Goal: Task Accomplishment & Management: Manage account settings

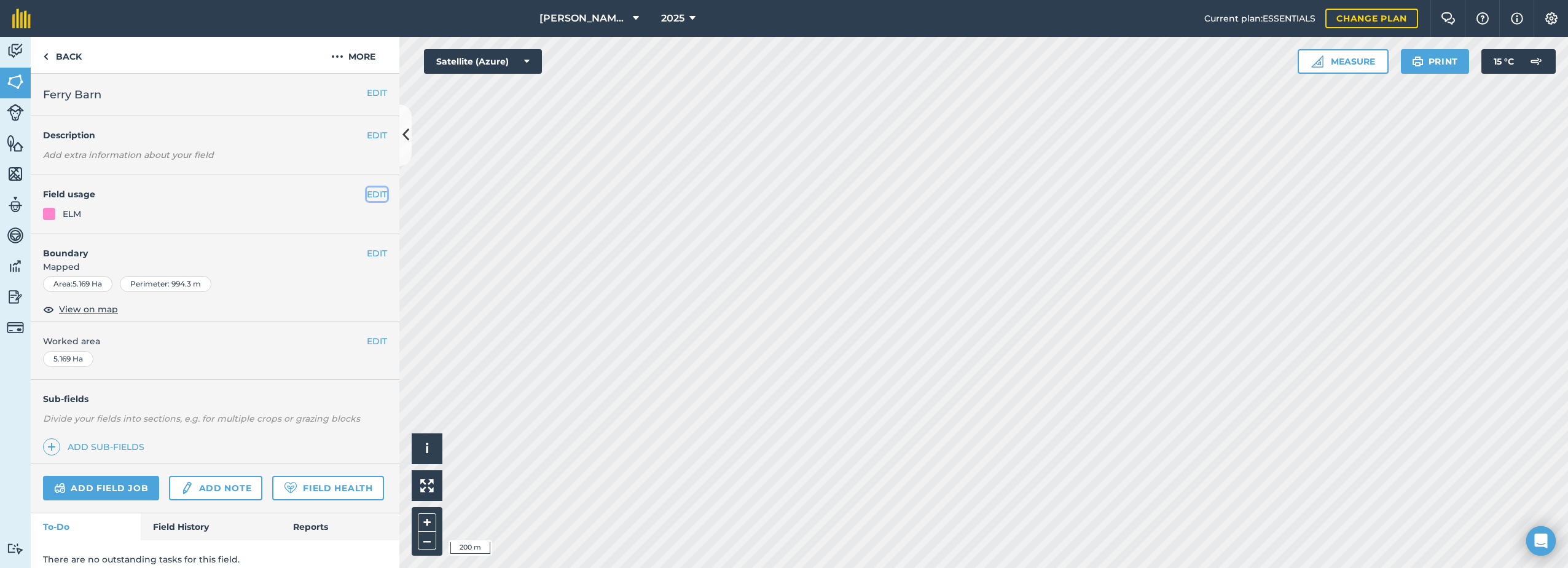
click at [367, 193] on button "EDIT" at bounding box center [377, 194] width 21 height 13
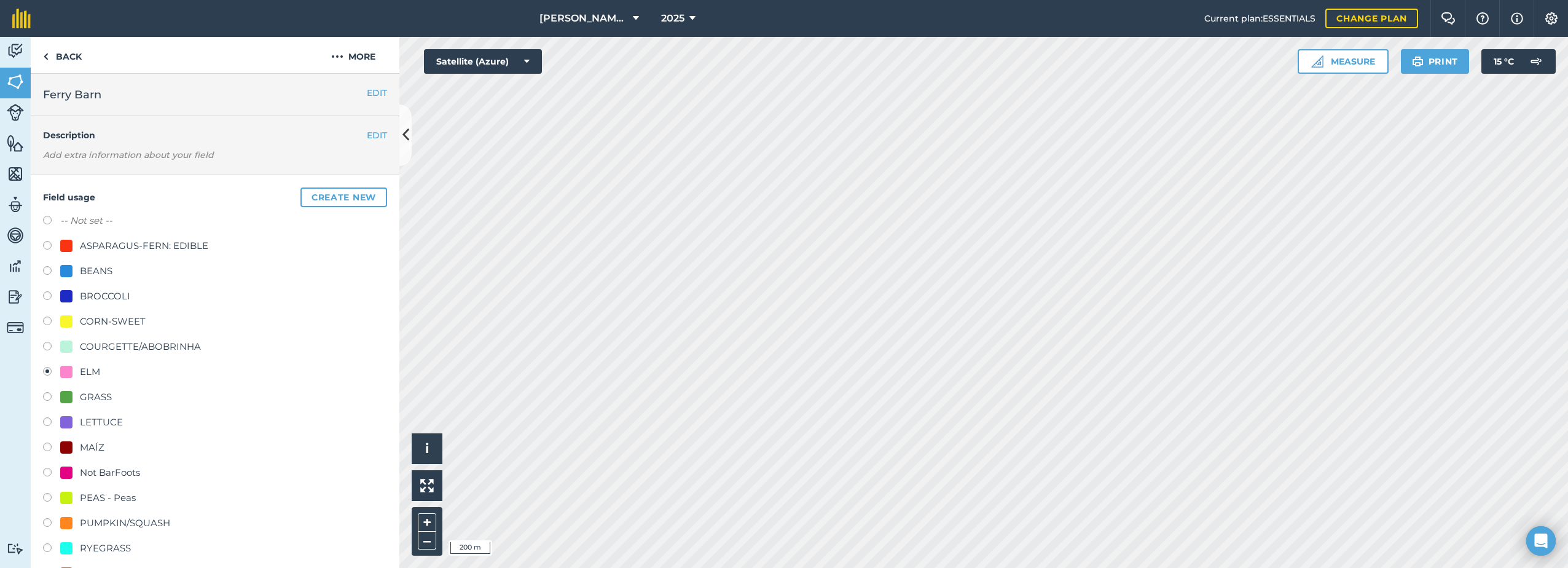
click at [101, 222] on label "-- Not set --" at bounding box center [86, 221] width 52 height 15
radio input "true"
radio input "false"
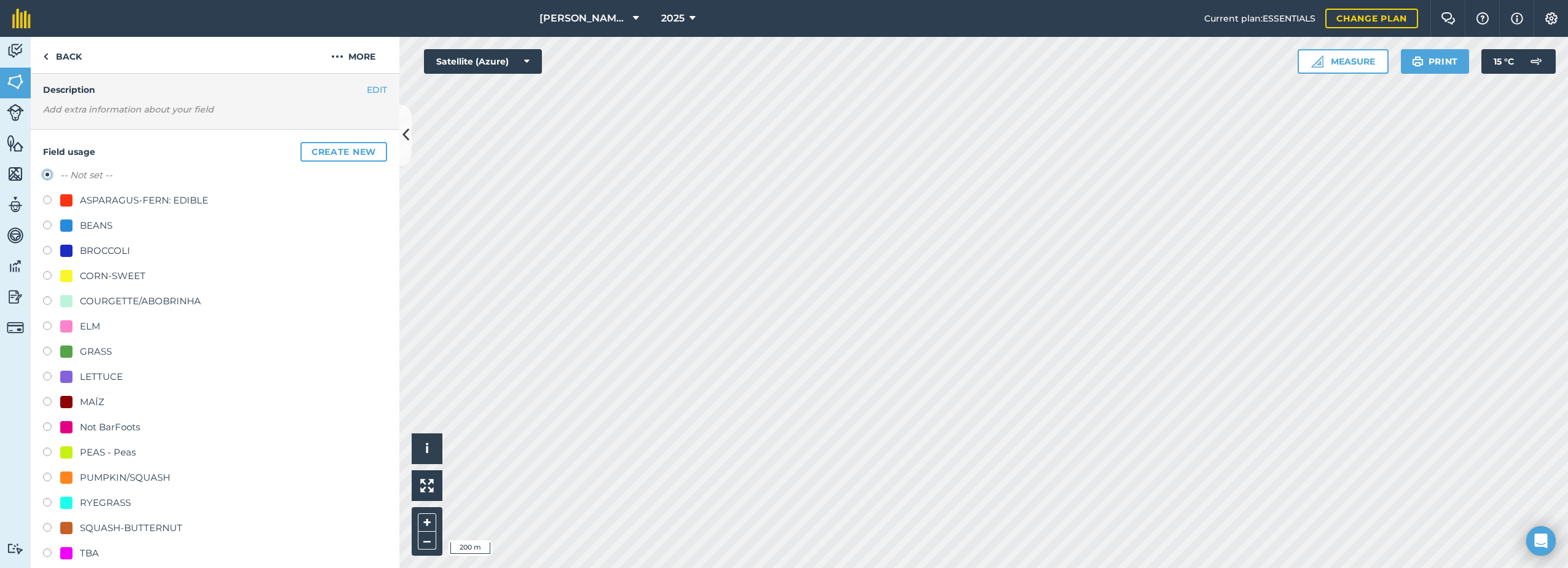
scroll to position [246, 0]
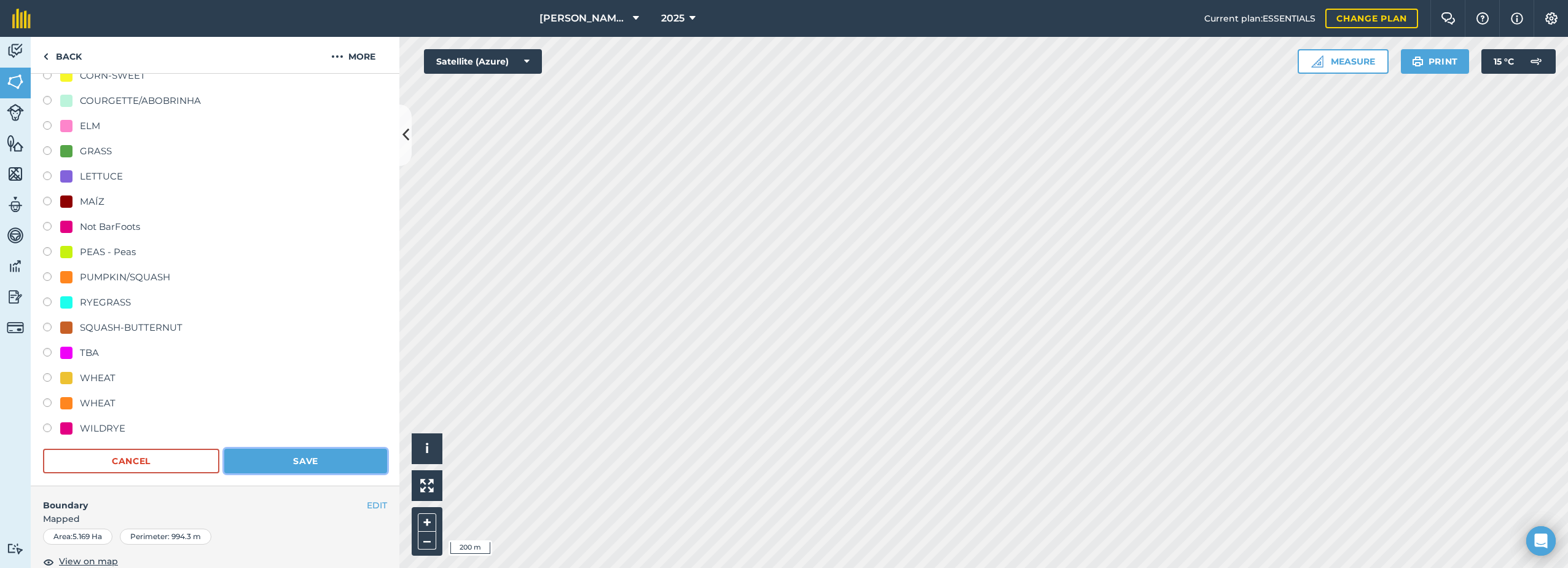
click at [309, 466] on button "Save" at bounding box center [305, 461] width 163 height 25
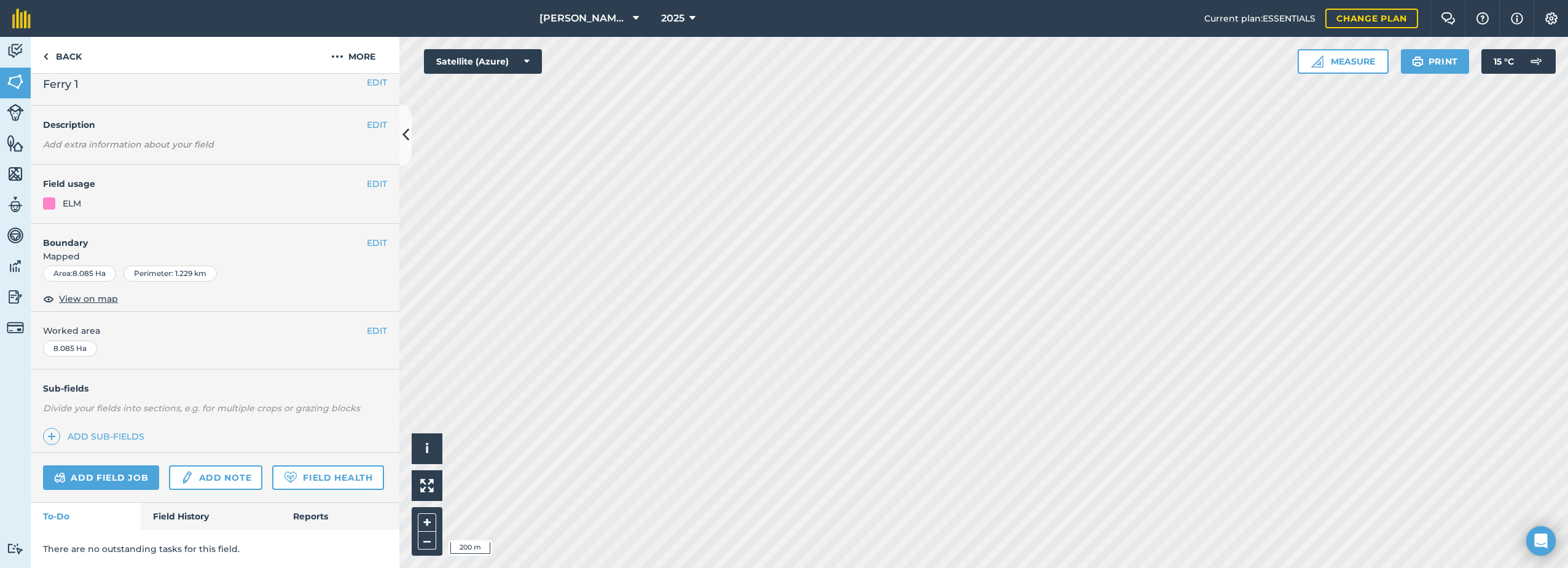
scroll to position [45, 0]
click at [368, 177] on button "EDIT" at bounding box center [377, 184] width 21 height 13
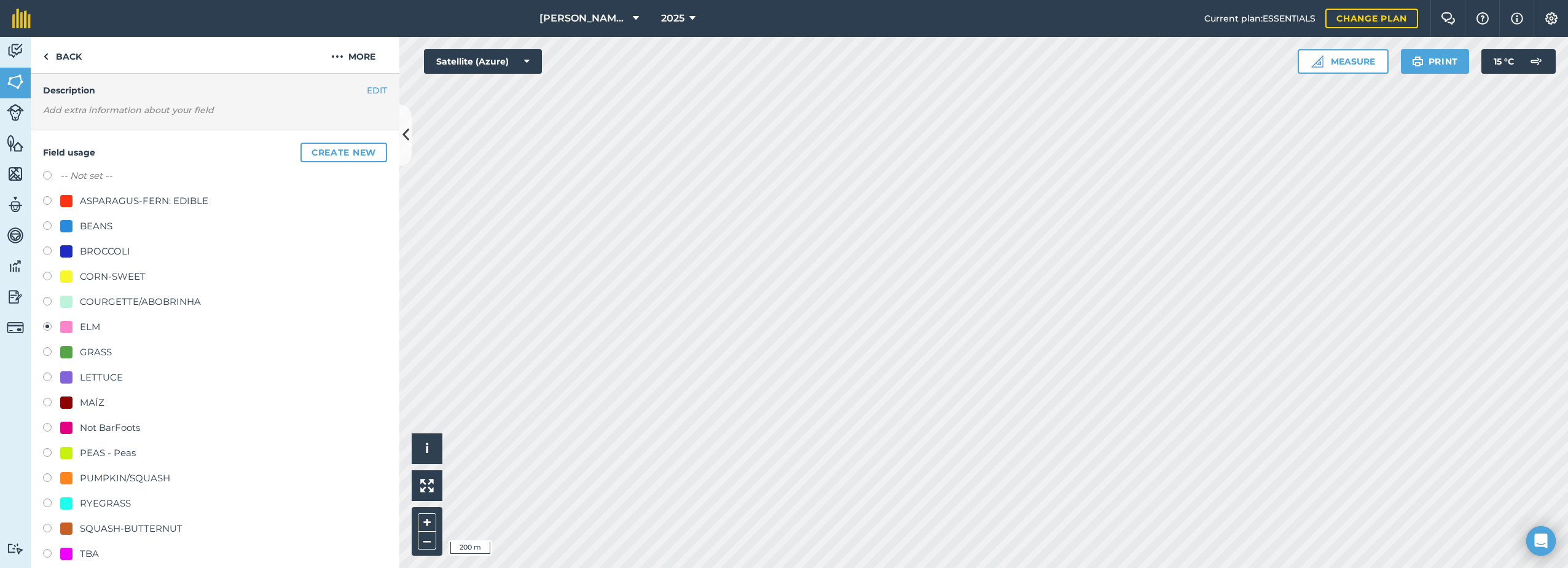
click at [121, 179] on div "-- Not set --" at bounding box center [215, 177] width 344 height 18
click at [67, 174] on label "-- Not set --" at bounding box center [86, 176] width 52 height 15
radio input "true"
radio input "false"
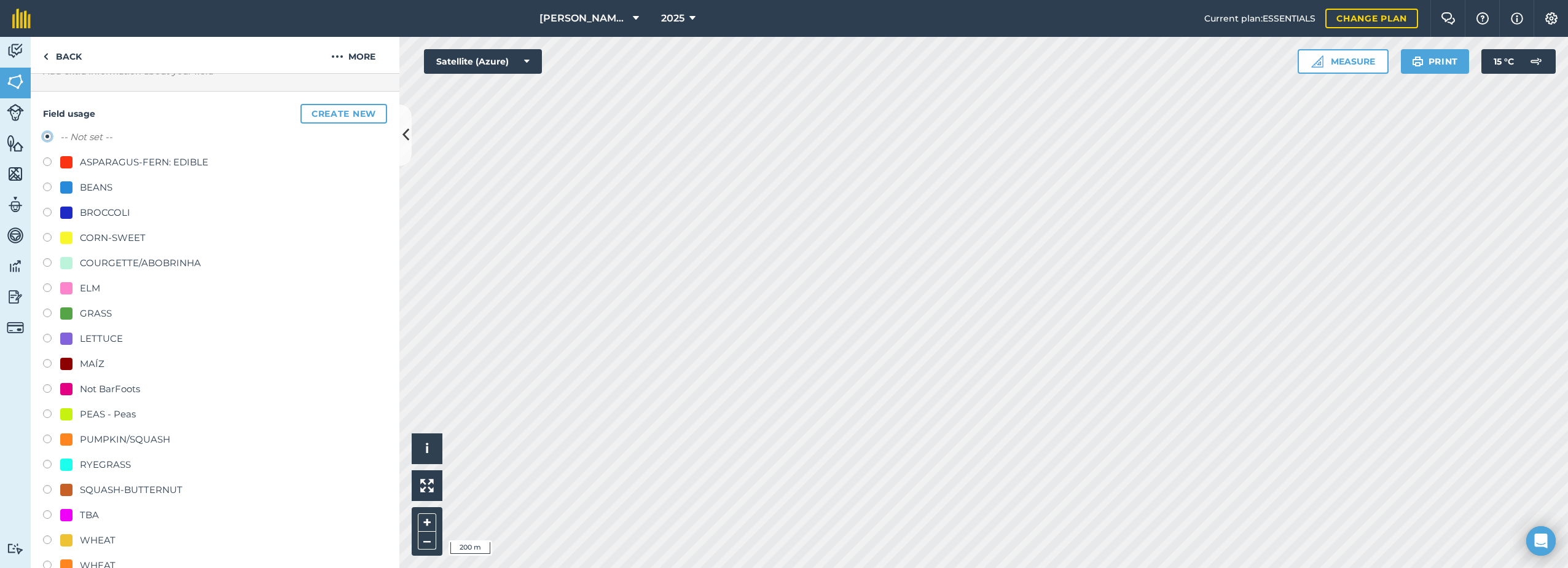
scroll to position [291, 0]
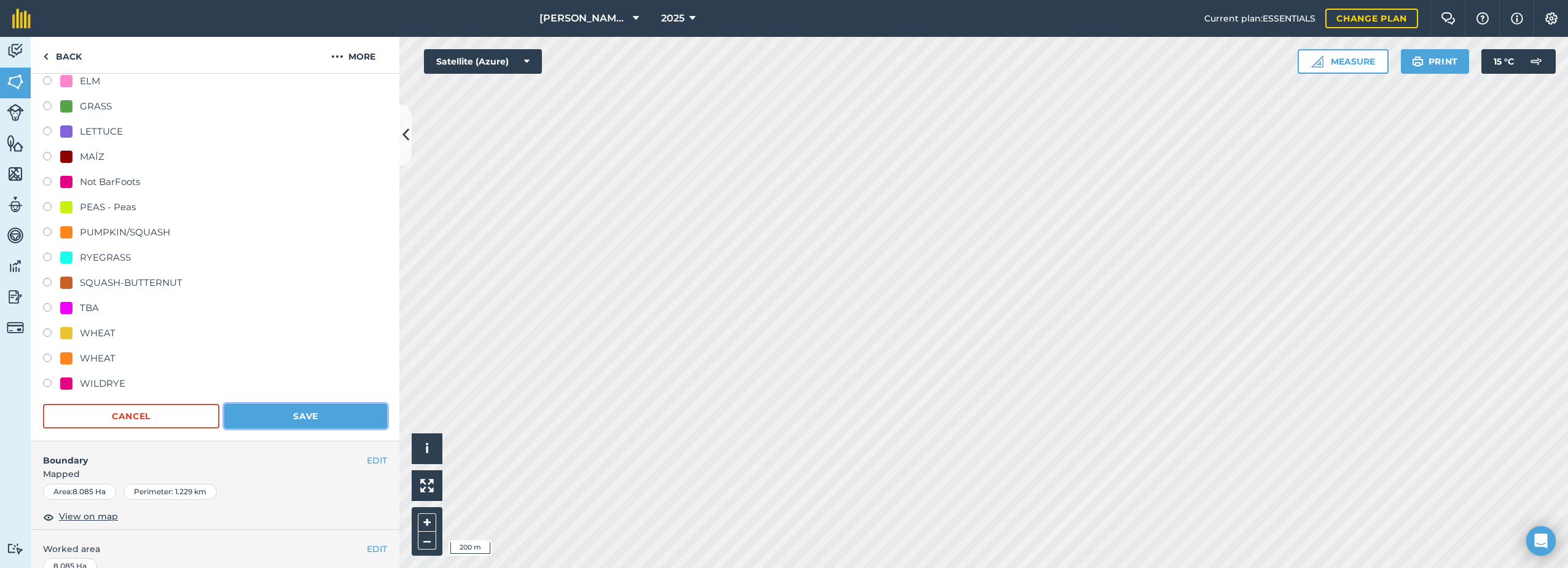
click at [345, 407] on button "Save" at bounding box center [305, 416] width 163 height 25
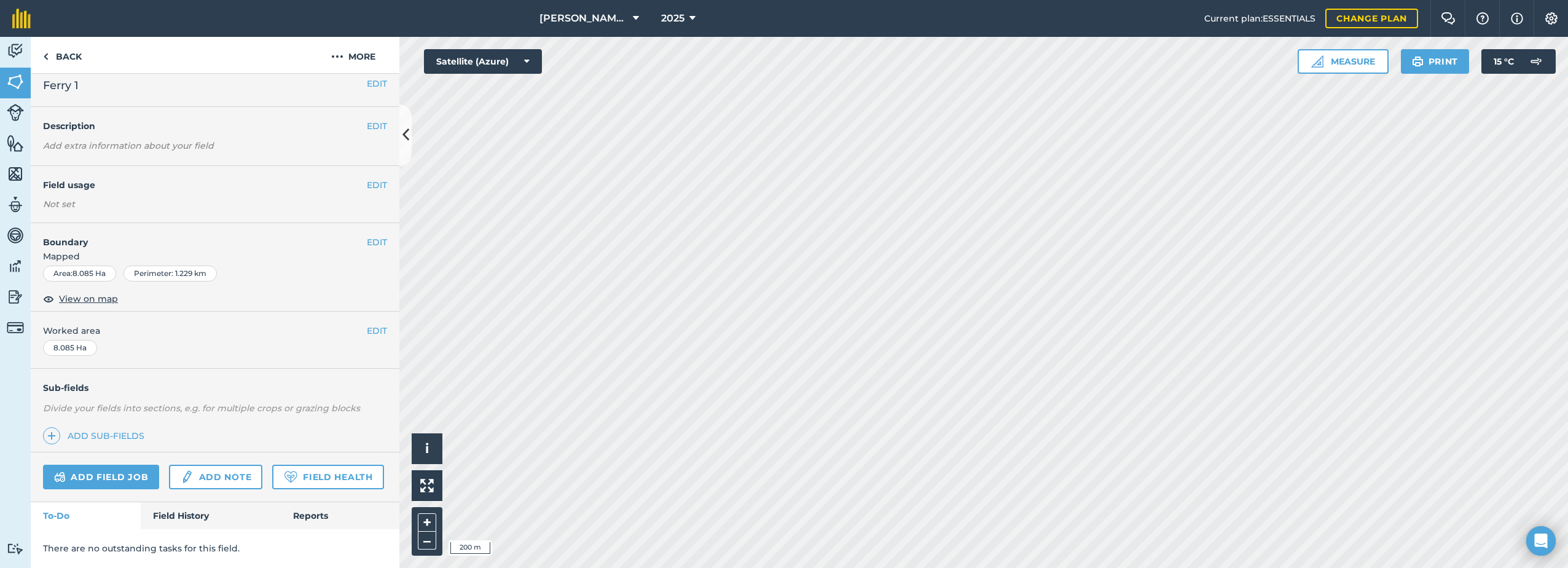
scroll to position [45, 0]
click at [370, 177] on button "EDIT" at bounding box center [377, 184] width 21 height 13
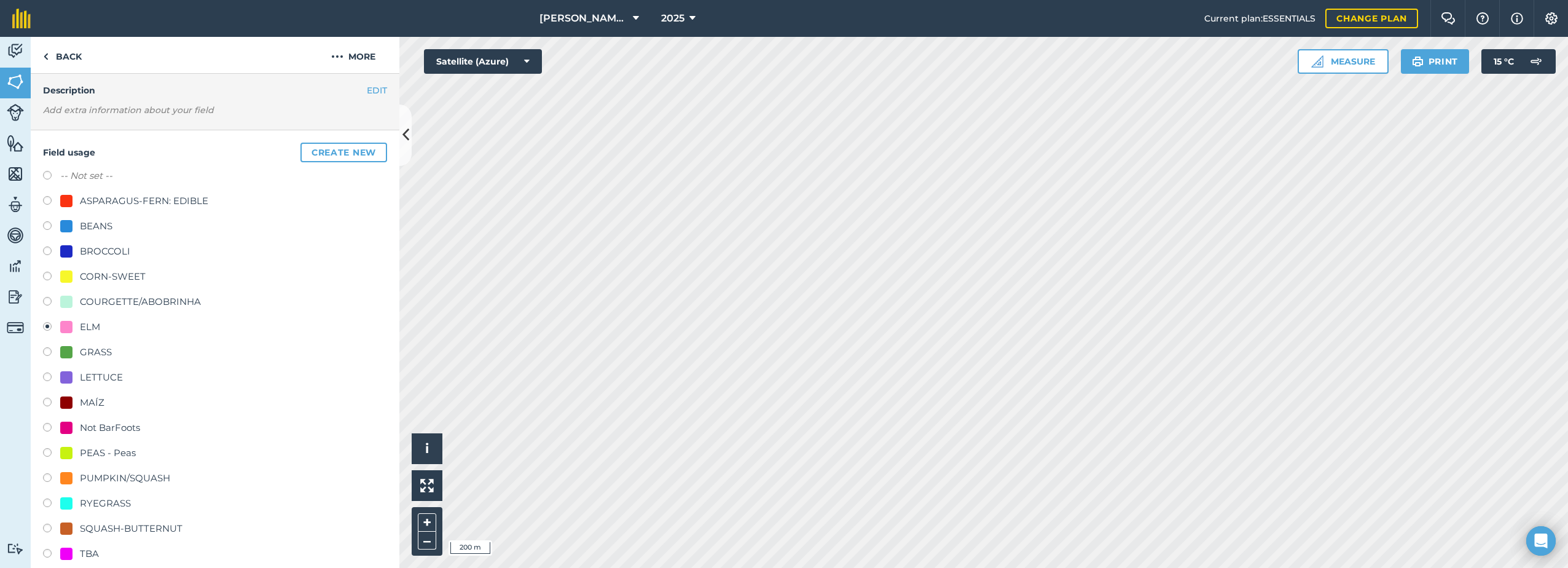
click at [101, 176] on label "-- Not set --" at bounding box center [86, 176] width 52 height 15
radio input "true"
radio input "false"
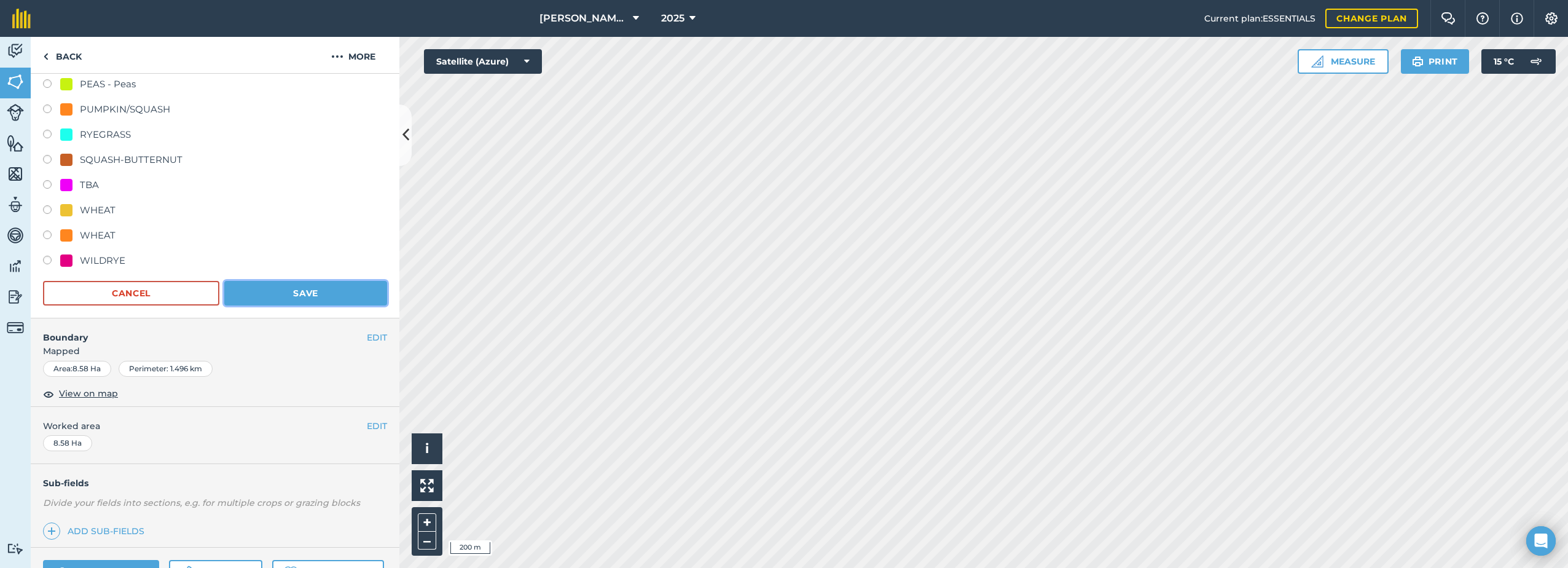
click at [263, 288] on button "Save" at bounding box center [305, 293] width 163 height 25
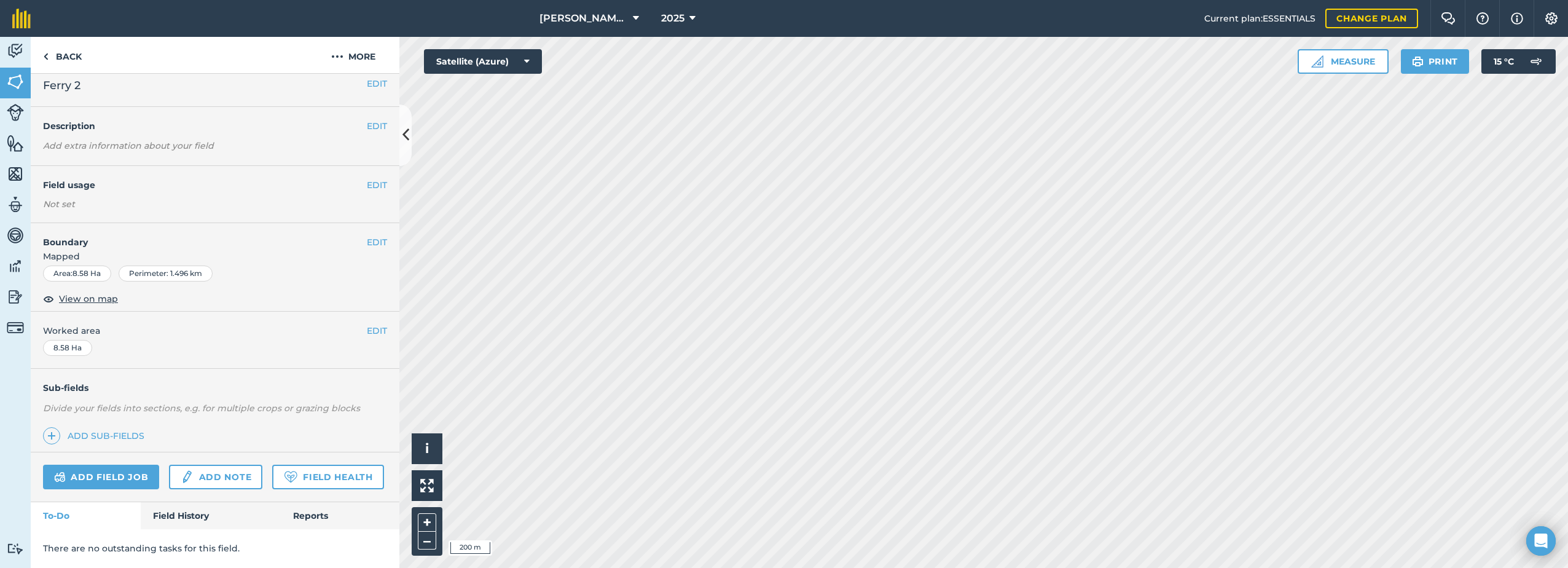
scroll to position [44, 0]
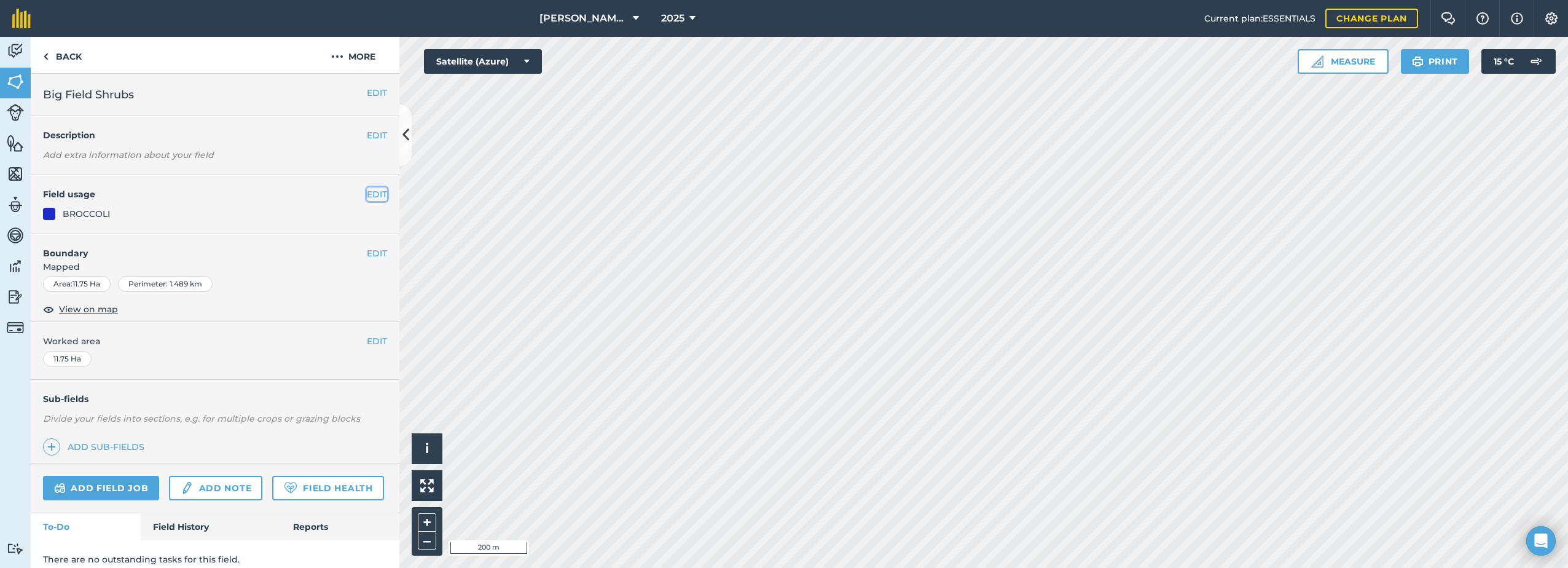
click at [369, 198] on button "EDIT" at bounding box center [377, 194] width 21 height 13
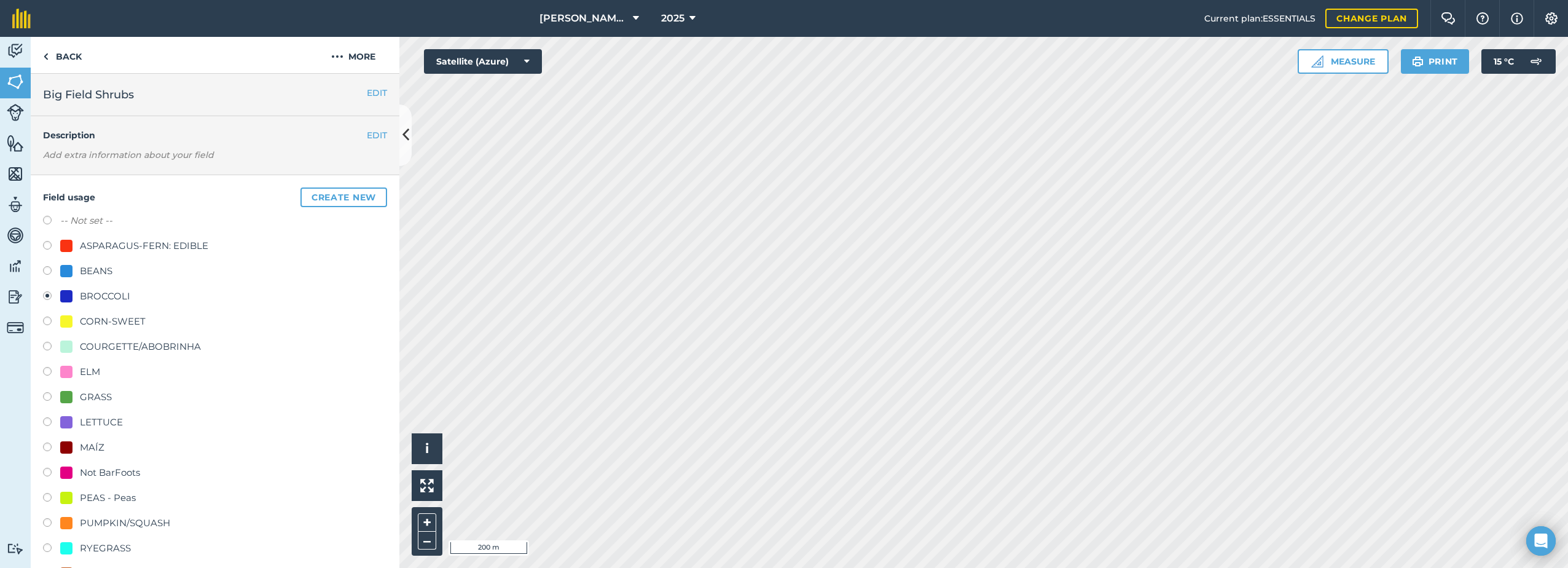
click at [86, 371] on div "ELM" at bounding box center [90, 372] width 21 height 15
radio input "true"
radio input "false"
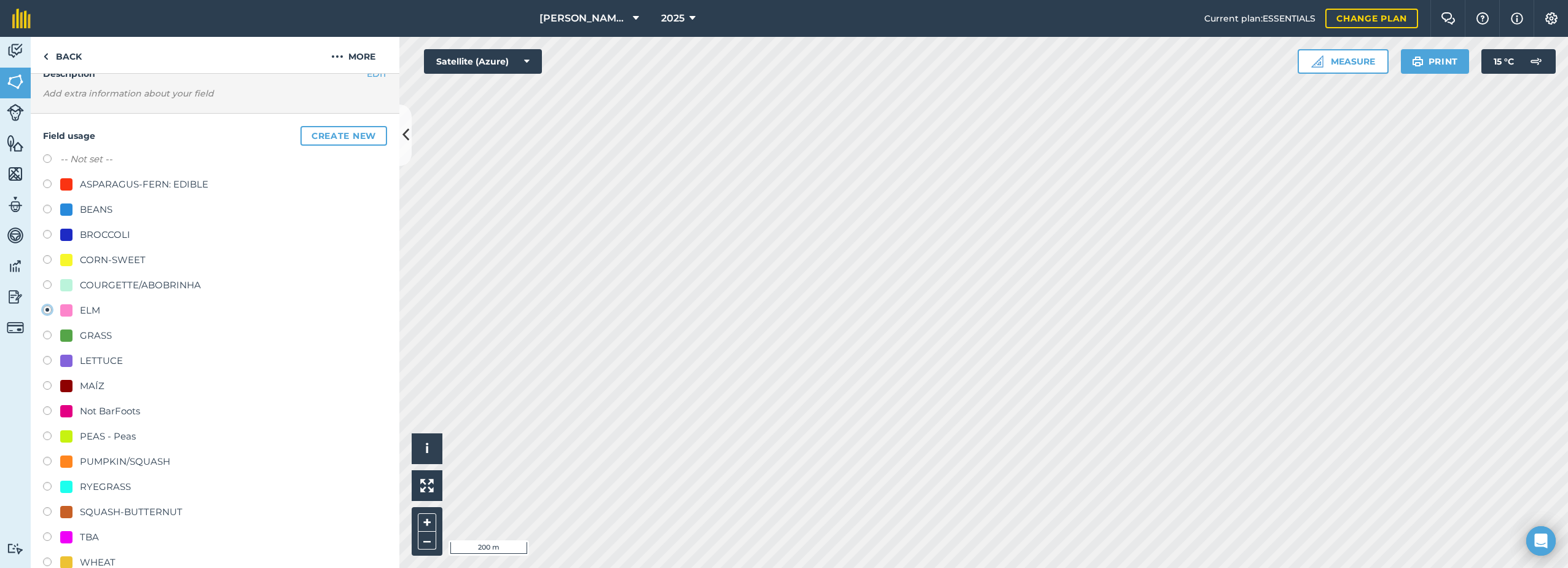
scroll to position [308, 0]
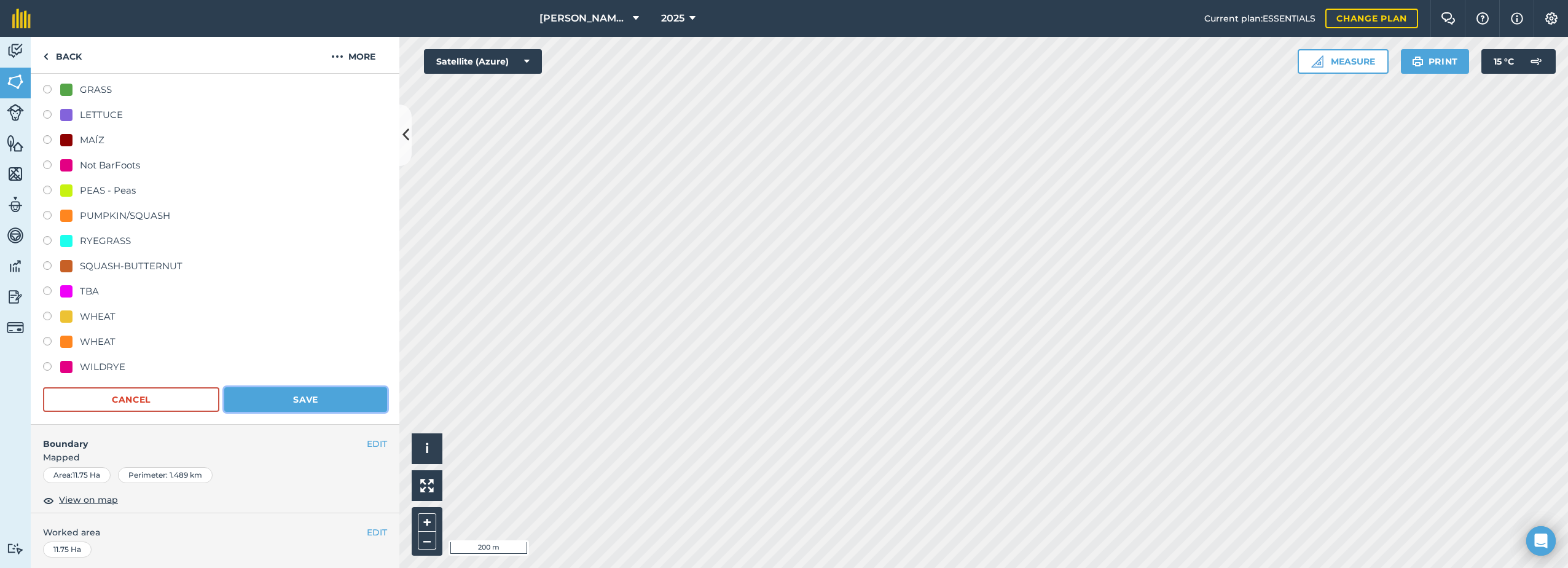
click at [324, 392] on button "Save" at bounding box center [305, 399] width 163 height 25
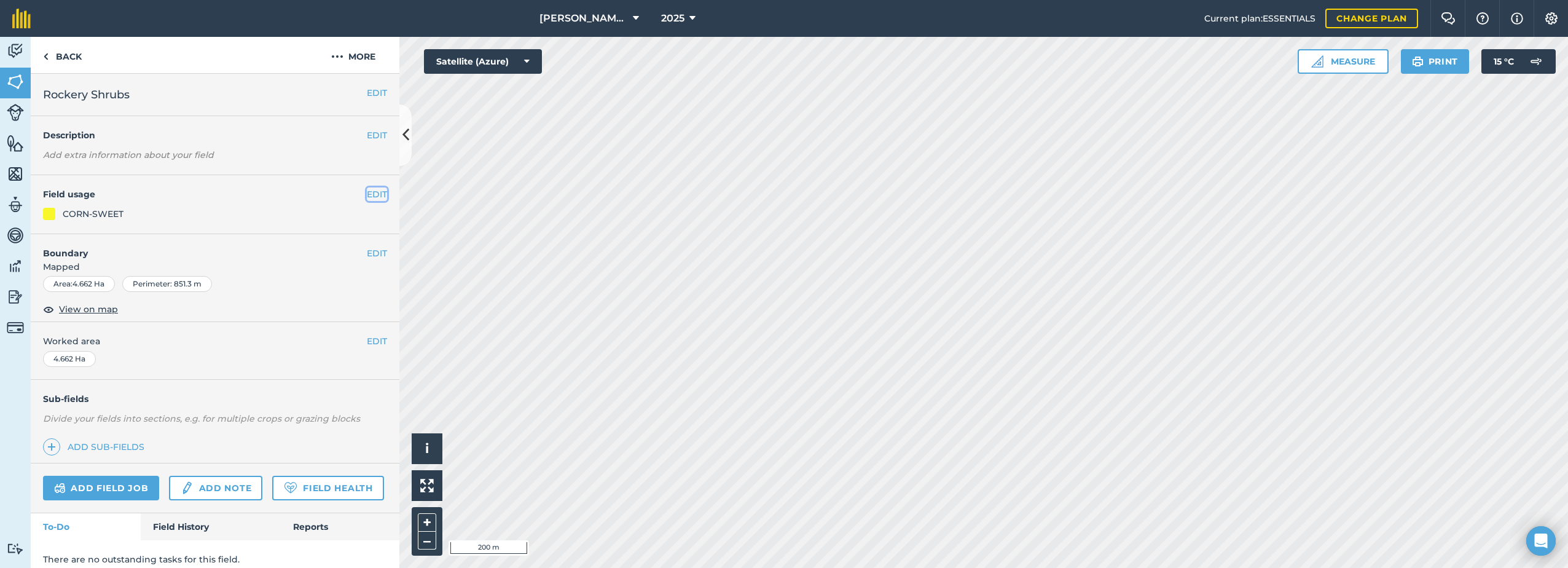
click at [367, 192] on button "EDIT" at bounding box center [377, 194] width 21 height 13
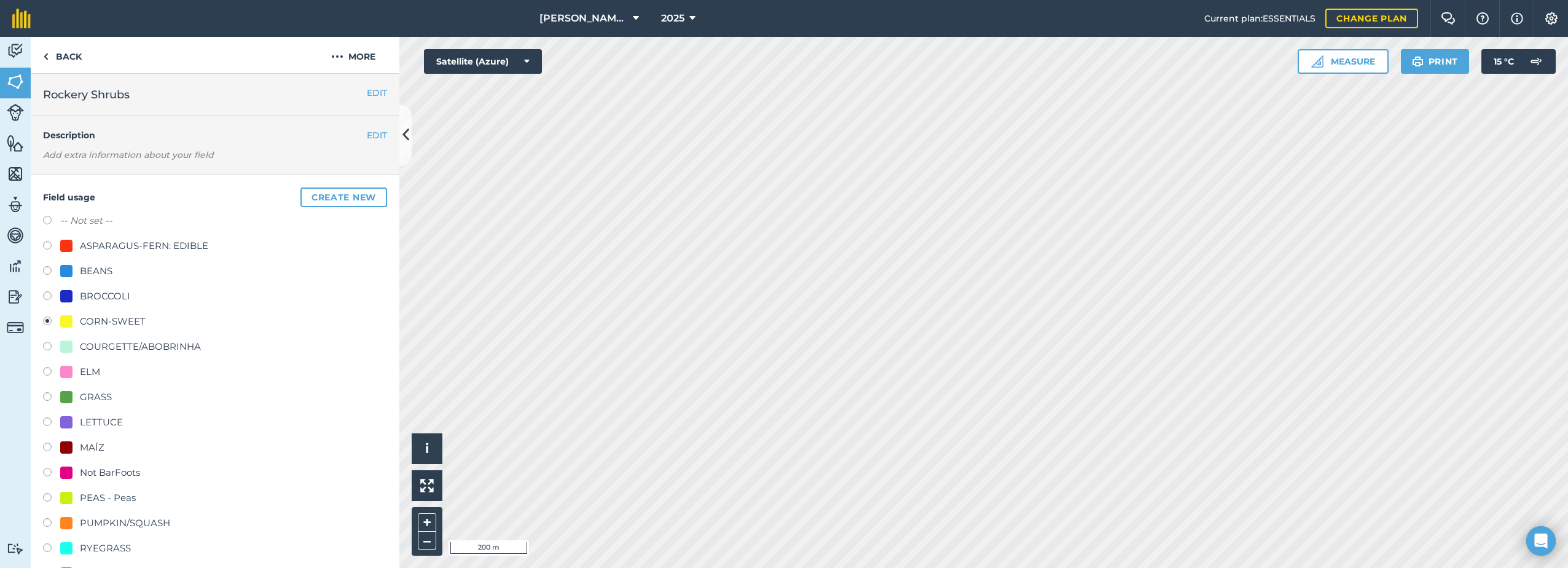
click at [88, 371] on div "ELM" at bounding box center [90, 372] width 21 height 15
radio input "true"
radio input "false"
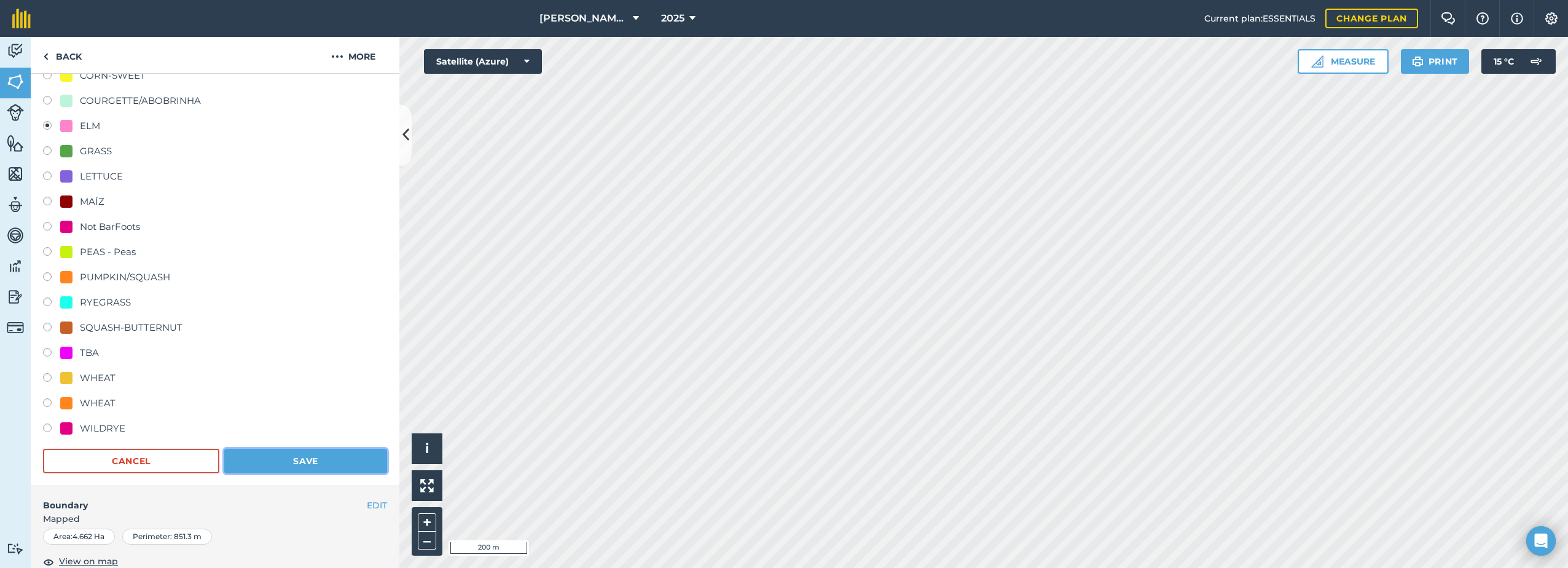
click at [346, 462] on button "Save" at bounding box center [305, 461] width 163 height 25
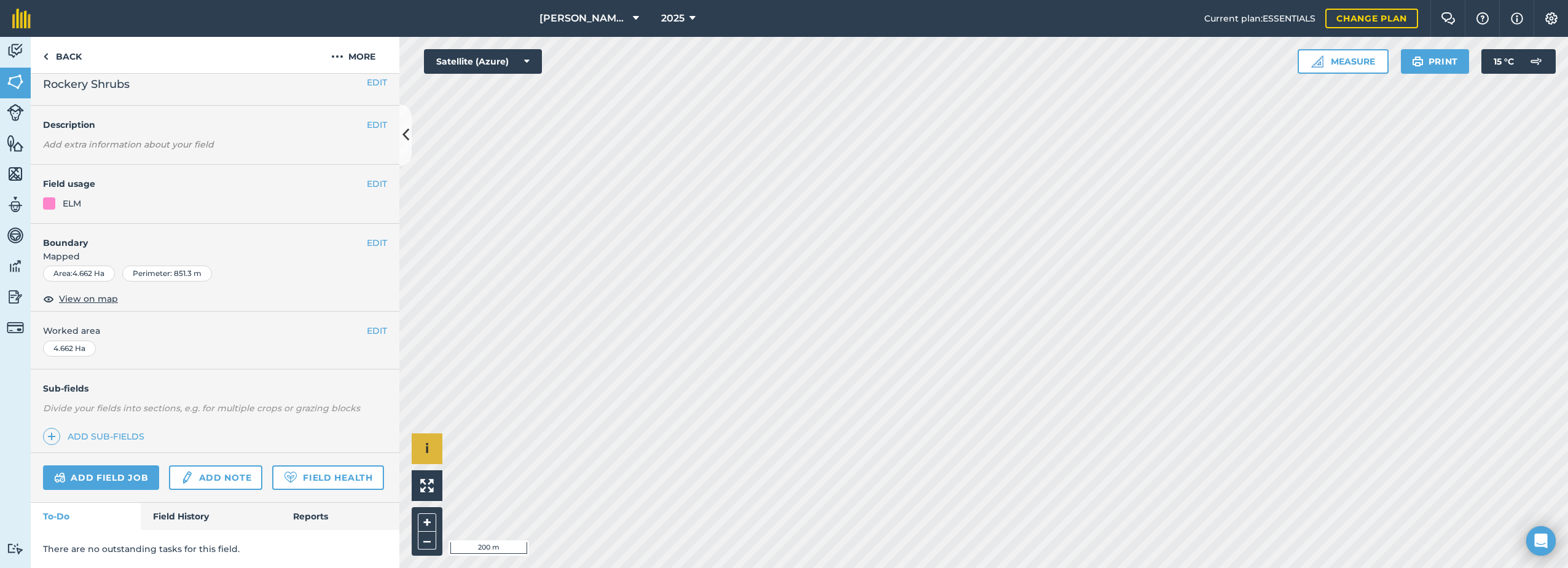
scroll to position [45, 0]
click at [367, 177] on button "EDIT" at bounding box center [377, 184] width 21 height 13
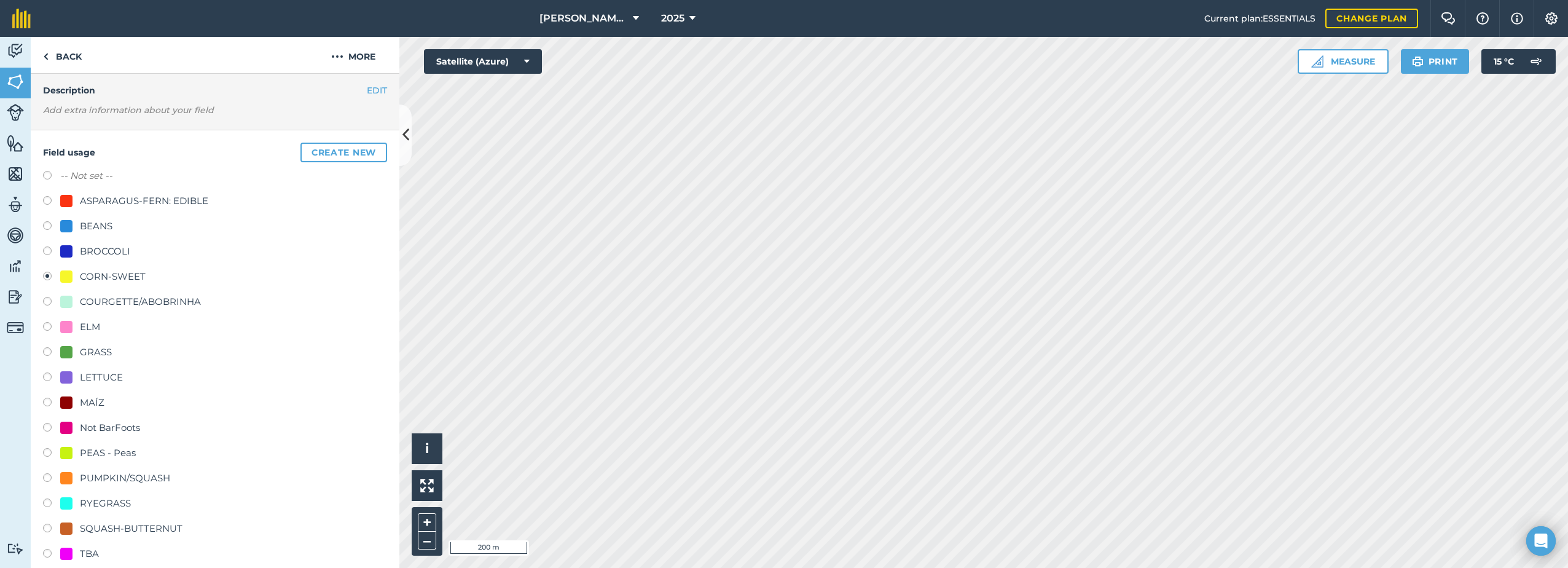
click at [92, 322] on div "ELM" at bounding box center [90, 327] width 21 height 15
radio input "true"
radio input "false"
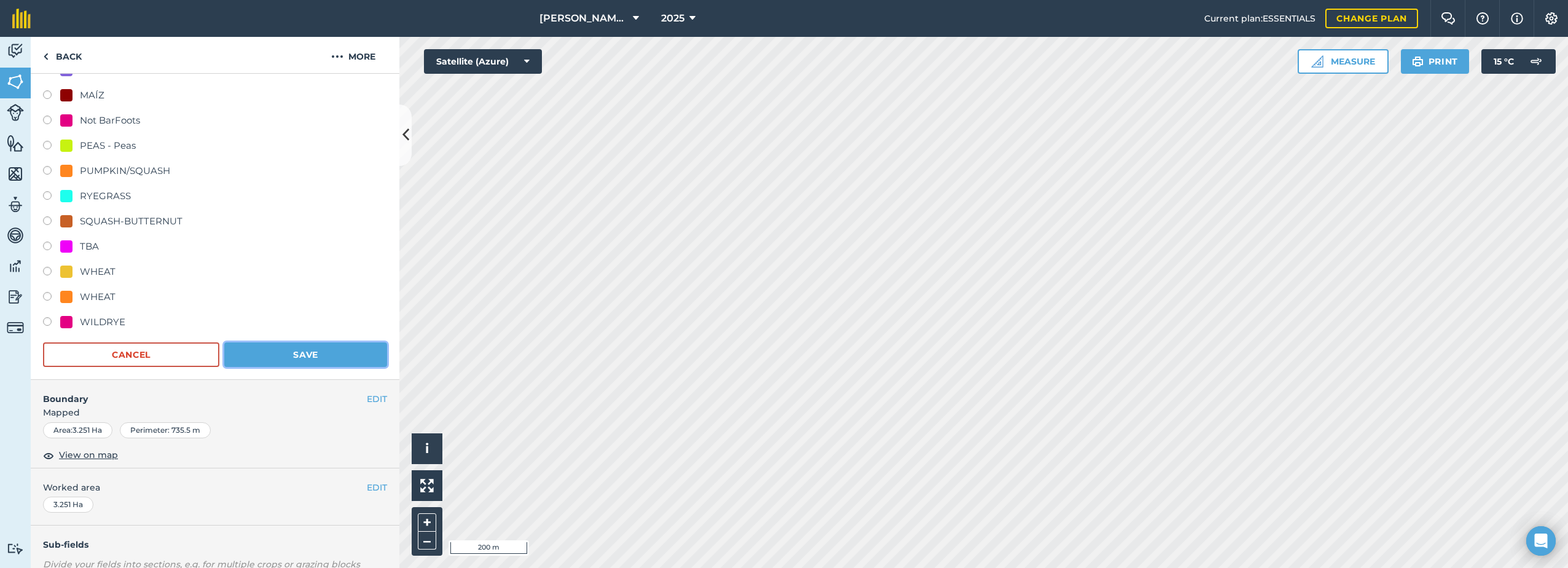
click at [330, 354] on button "Save" at bounding box center [305, 355] width 163 height 25
